Goal: Register for event/course

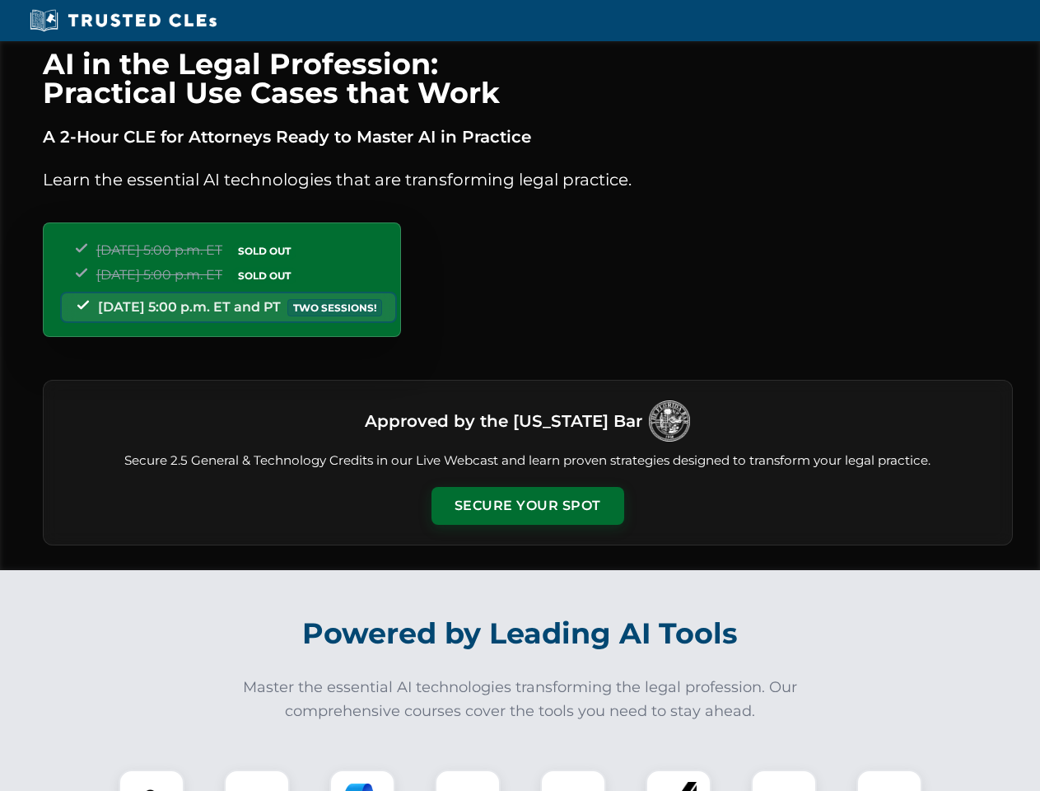
click at [527, 506] on button "Secure Your Spot" at bounding box center [528, 506] width 193 height 38
click at [152, 780] on img at bounding box center [152, 802] width 48 height 48
click at [257, 780] on div at bounding box center [257, 802] width 66 height 66
